Goal: Obtain resource: Obtain resource

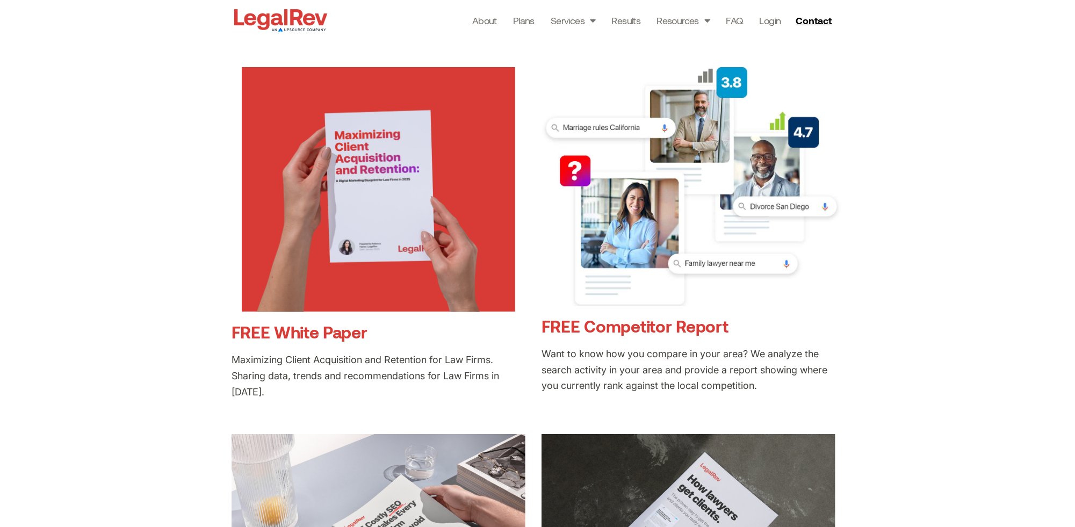
click at [316, 329] on link "FREE White Paper" at bounding box center [300, 332] width 136 height 20
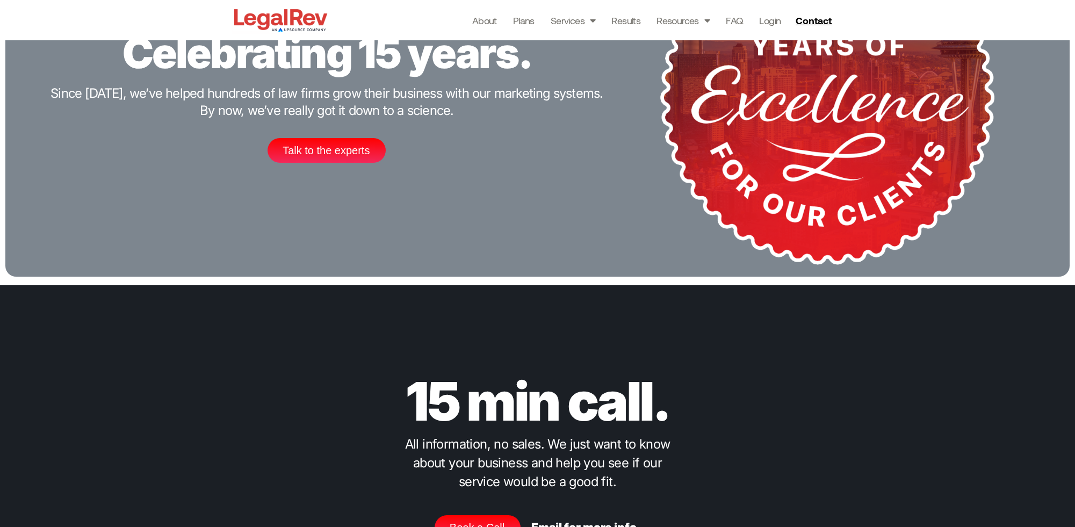
scroll to position [1753, 0]
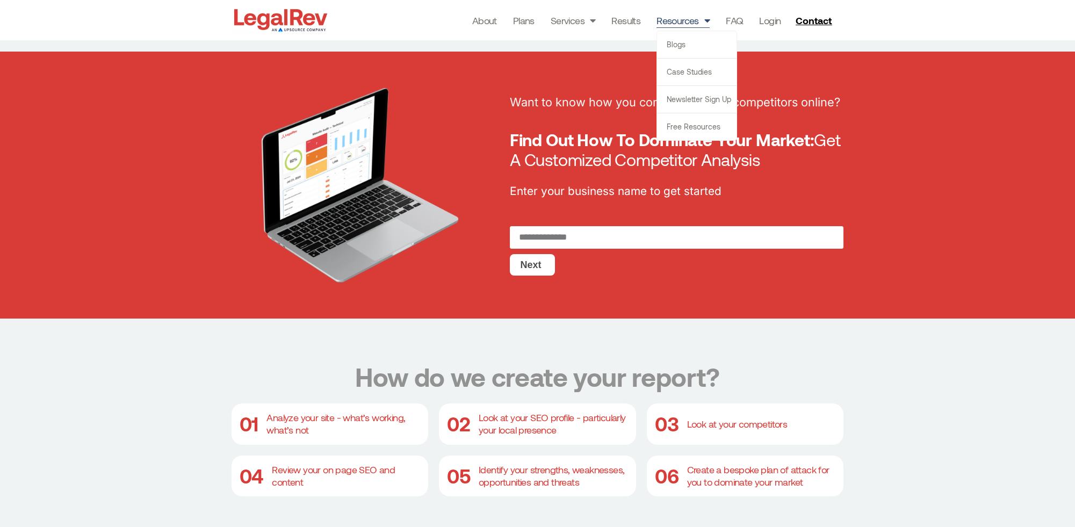
scroll to position [358, 0]
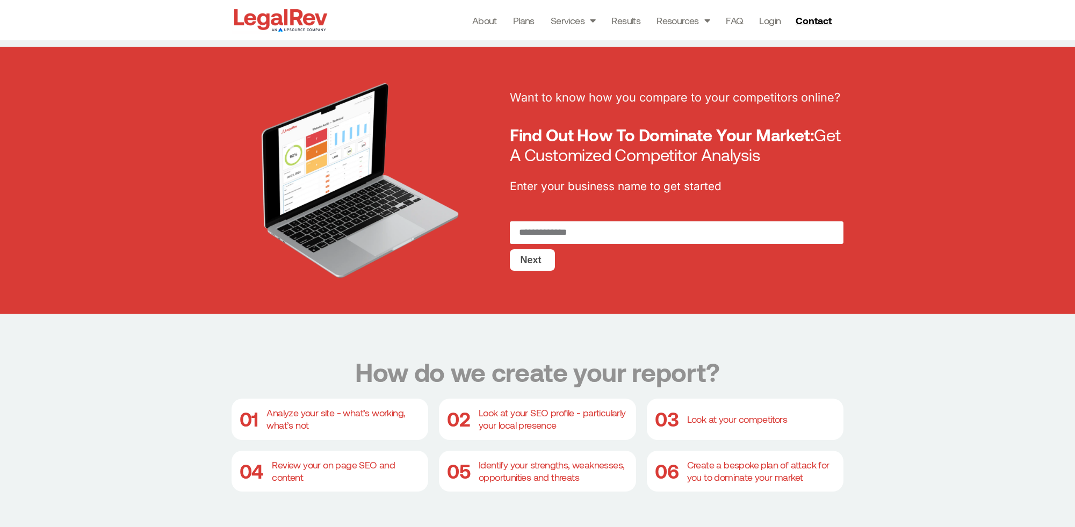
click at [763, 178] on p "Enter your business name to get started" at bounding box center [677, 186] width 334 height 17
click at [666, 222] on input "RequestReport" at bounding box center [677, 232] width 334 height 23
click at [653, 232] on input "RequestReport" at bounding box center [677, 232] width 334 height 23
click at [652, 232] on input "RequestReport" at bounding box center [677, 232] width 334 height 23
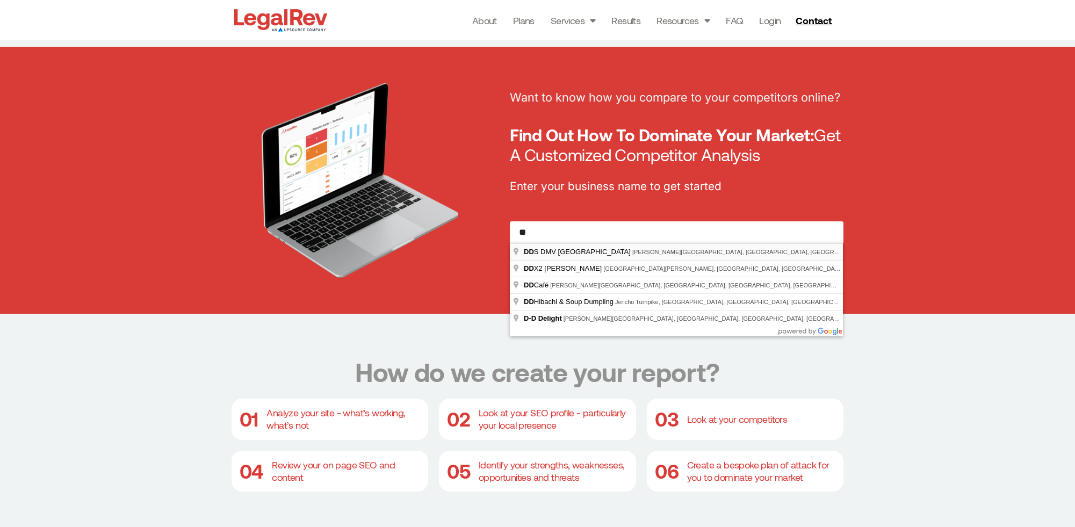
type input "**********"
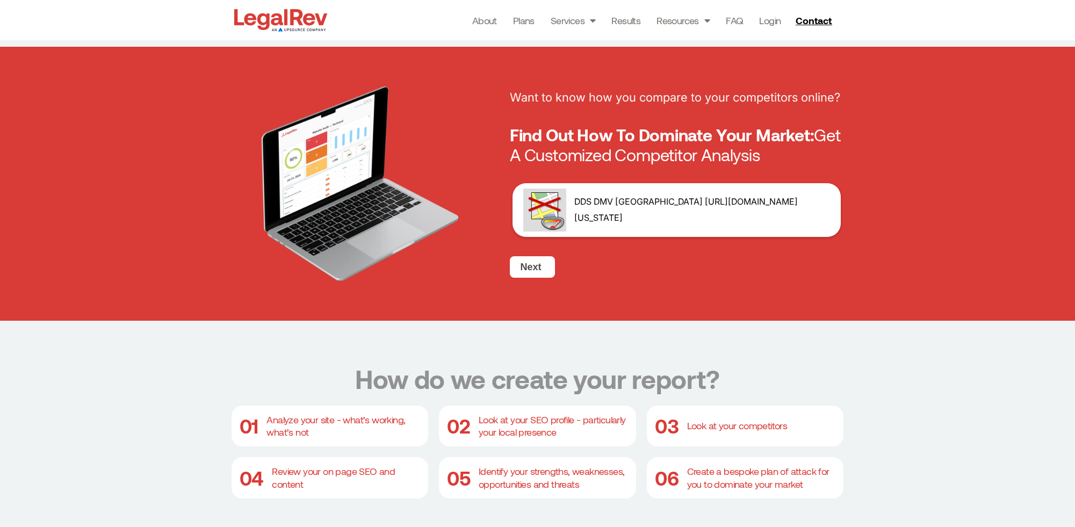
click at [542, 232] on img at bounding box center [544, 210] width 43 height 43
click at [537, 278] on button "Next" at bounding box center [532, 266] width 45 height 21
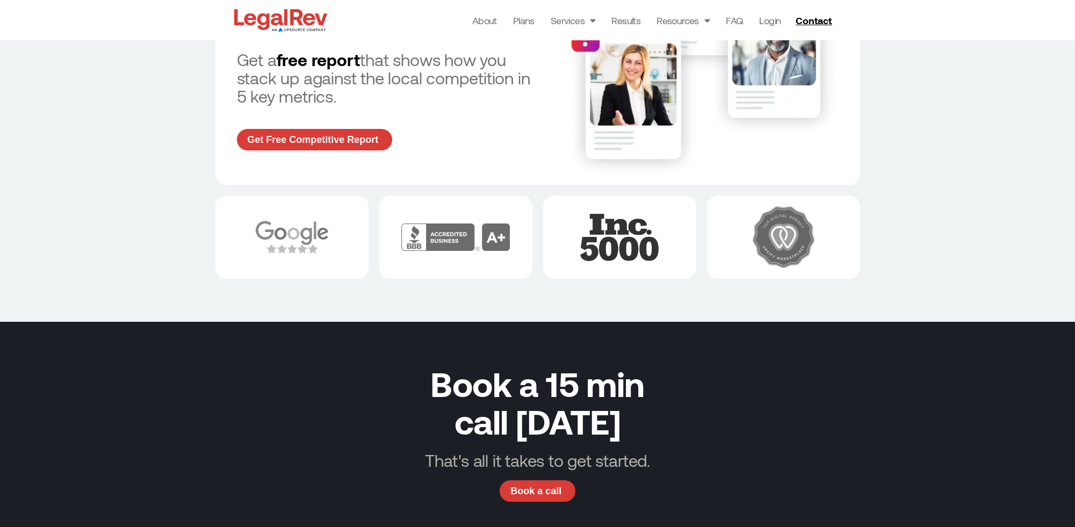
scroll to position [3583, 0]
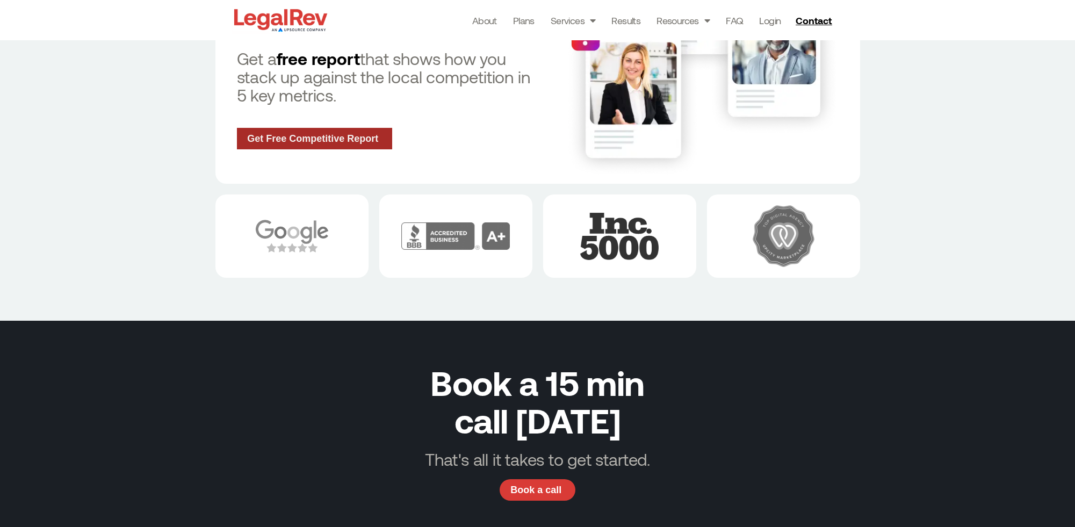
click at [293, 143] on span "Get Free Competitive Report" at bounding box center [312, 139] width 131 height 10
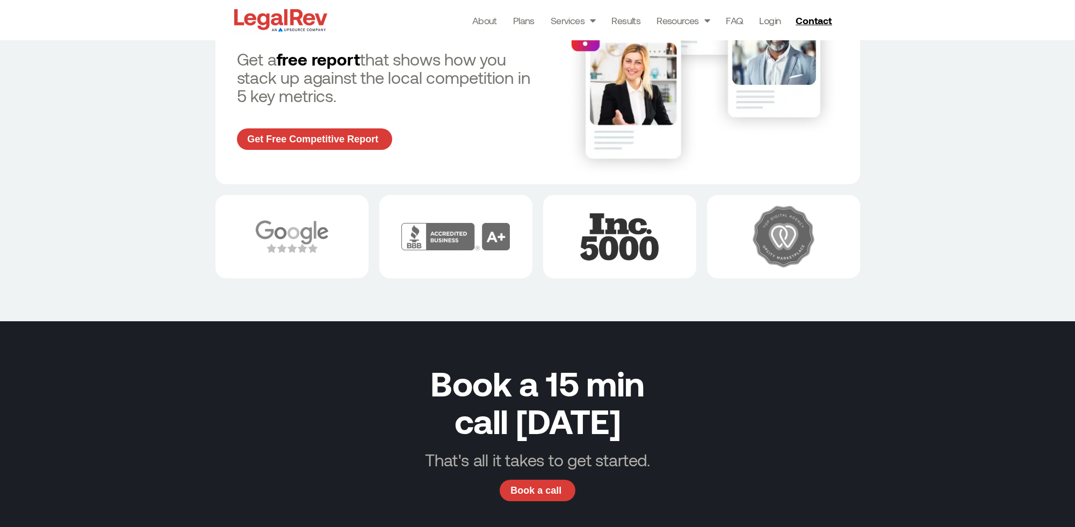
scroll to position [3583, 0]
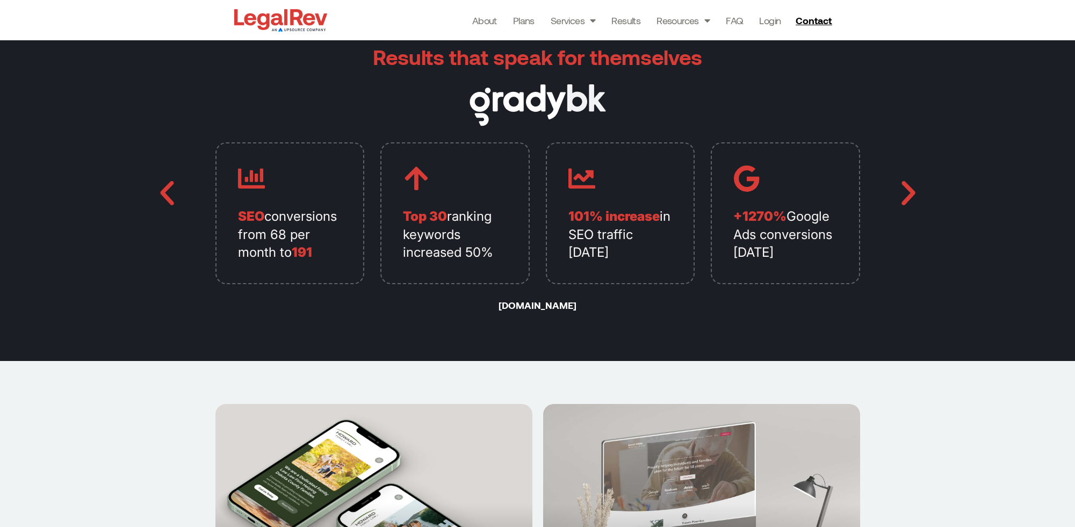
scroll to position [2593, 0]
